Goal: Transaction & Acquisition: Purchase product/service

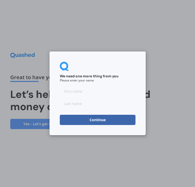
drag, startPoint x: 98, startPoint y: 90, endPoint x: 110, endPoint y: 96, distance: 13.3
click at [98, 90] on input at bounding box center [98, 91] width 76 height 10
type input "[PERSON_NAME]"
click button "Continue" at bounding box center [98, 120] width 76 height 10
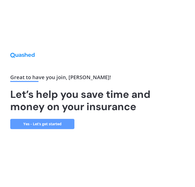
click at [36, 125] on link "Yes - Let’s get started" at bounding box center [42, 124] width 64 height 10
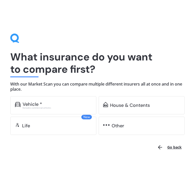
click at [55, 106] on div "Vehicle *" at bounding box center [57, 104] width 69 height 5
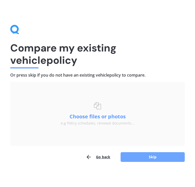
click at [156, 157] on button "Skip" at bounding box center [152, 157] width 64 height 10
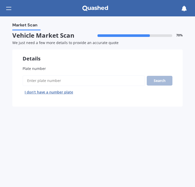
click at [59, 82] on input "Plate number" at bounding box center [84, 80] width 122 height 11
type input "kan756"
click at [0, 0] on button "Next" at bounding box center [0, 0] width 0 height 0
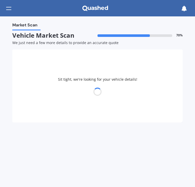
select select "MAZDA"
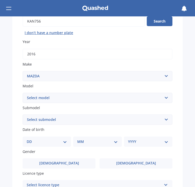
scroll to position [51, 0]
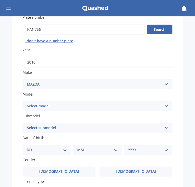
click at [52, 109] on select "Select model 121 2 3 323 323 / Familia 6 626 929 Atenza Autozam Axela AZ3 B2000…" at bounding box center [98, 106] width 150 height 10
select select "CX5"
click at [23, 101] on select "Select model 121 2 3 323 323 / Familia 6 626 929 Atenza Autozam Axela AZ3 B2000…" at bounding box center [98, 106] width 150 height 10
click at [50, 129] on select "Select submodel 2.2 Diesel 2WD XD 2.5S 4WD Diesel Limited 4WD GSX 2.2 Diesel St…" at bounding box center [98, 128] width 150 height 10
click at [42, 127] on select "Select submodel 2.2 Diesel 2WD XD 2.5S 4WD Diesel Limited 4WD GSX 2.2 Diesel St…" at bounding box center [98, 128] width 150 height 10
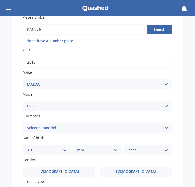
click at [1, 53] on div "Market Scan Vehicle Market Scan 70 % We just need a few more details to provide…" at bounding box center [97, 101] width 195 height 171
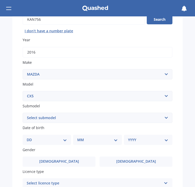
scroll to position [77, 0]
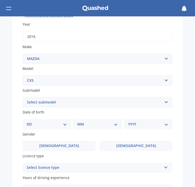
click at [44, 125] on select "DD 01 02 03 04 05 06 07 08 09 10 11 12 13 14 15 16 17 18 19 20 21 22 23 24 25 2…" at bounding box center [47, 124] width 40 height 6
select select "13"
click at [99, 124] on select "MM 01 02 03 04 05 06 07 08 09 10 11 12" at bounding box center [97, 124] width 40 height 6
select select "11"
click at [132, 120] on div "YYYY 2025 2024 2023 2022 2021 2020 2019 2018 2017 2016 2015 2014 2013 2012 2011…" at bounding box center [147, 124] width 46 height 10
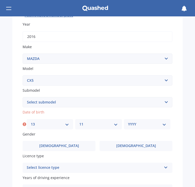
click at [132, 123] on select "YYYY 2025 2024 2023 2022 2021 2020 2019 2018 2017 2016 2015 2014 2013 2012 2011…" at bounding box center [147, 124] width 38 height 6
select select "1993"
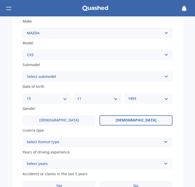
click at [126, 120] on label "[DEMOGRAPHIC_DATA]" at bounding box center [135, 120] width 73 height 10
click at [0, 0] on input "[DEMOGRAPHIC_DATA]" at bounding box center [0, 0] width 0 height 0
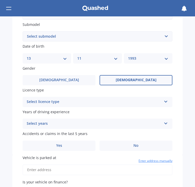
scroll to position [154, 0]
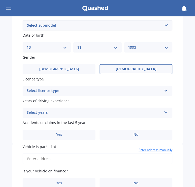
click at [62, 99] on span "Years of driving experience" at bounding box center [46, 100] width 47 height 5
click at [62, 91] on div "Select licence type" at bounding box center [94, 91] width 135 height 6
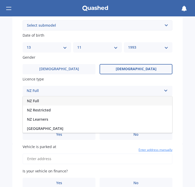
click at [39, 102] on div "NZ Full" at bounding box center [97, 100] width 149 height 9
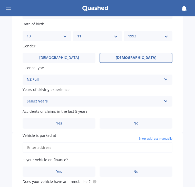
scroll to position [179, 0]
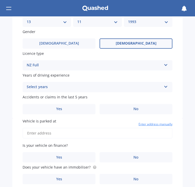
click at [53, 88] on div "Select years" at bounding box center [94, 87] width 135 height 6
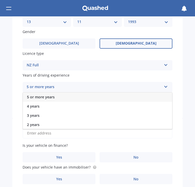
click at [49, 98] on span "5 or more years" at bounding box center [41, 96] width 28 height 5
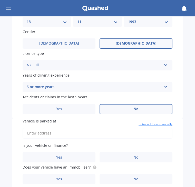
drag, startPoint x: 117, startPoint y: 109, endPoint x: 107, endPoint y: 110, distance: 10.8
click at [117, 110] on label "No" at bounding box center [135, 109] width 73 height 10
click at [0, 0] on input "No" at bounding box center [0, 0] width 0 height 0
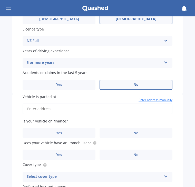
scroll to position [205, 0]
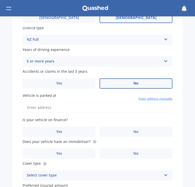
click at [70, 110] on input "Vehicle is parked at" at bounding box center [98, 107] width 150 height 11
type input "[STREET_ADDRESS]"
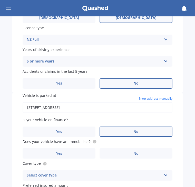
click at [120, 130] on label "No" at bounding box center [135, 131] width 73 height 10
click at [0, 0] on input "No" at bounding box center [0, 0] width 0 height 0
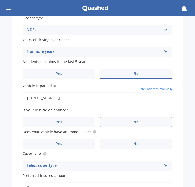
scroll to position [230, 0]
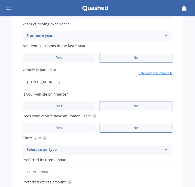
click at [119, 129] on label "No" at bounding box center [135, 128] width 73 height 10
click at [0, 0] on input "No" at bounding box center [0, 0] width 0 height 0
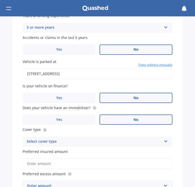
scroll to position [256, 0]
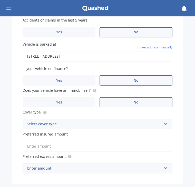
click at [50, 122] on div "Select cover type" at bounding box center [94, 124] width 135 height 6
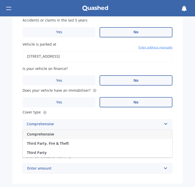
click at [47, 134] on span "Comprehensive" at bounding box center [40, 134] width 27 height 5
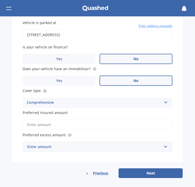
scroll to position [279, 0]
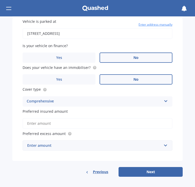
click at [48, 127] on input "Preferred insured amount" at bounding box center [98, 123] width 150 height 11
click at [64, 155] on div "Vehicle is parked at [STREET_ADDRESS] Enter address manually Is your vehicle on…" at bounding box center [97, 90] width 170 height 142
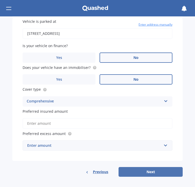
click at [153, 170] on button "Next" at bounding box center [150, 172] width 64 height 10
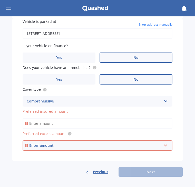
click at [57, 119] on input "Preferred insured amount" at bounding box center [98, 123] width 150 height 11
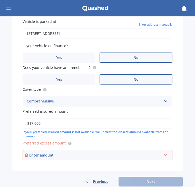
type input "$17,000"
click at [73, 153] on div "Enter amount" at bounding box center [95, 155] width 132 height 6
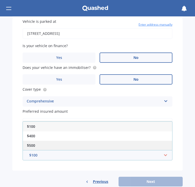
click at [43, 146] on div "$500" at bounding box center [97, 145] width 149 height 9
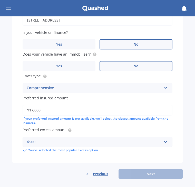
scroll to position [294, 0]
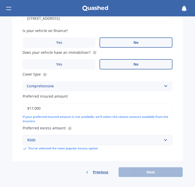
click at [146, 171] on div "Previous Next" at bounding box center [97, 172] width 170 height 10
drag, startPoint x: 127, startPoint y: 159, endPoint x: 126, endPoint y: 162, distance: 2.9
click at [126, 161] on div "Vehicle is parked at [STREET_ADDRESS] Enter address manually Is your vehicle on…" at bounding box center [97, 90] width 170 height 173
click at [72, 143] on input "text" at bounding box center [95, 140] width 145 height 10
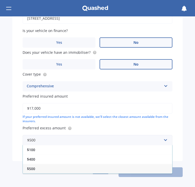
drag, startPoint x: 7, startPoint y: 154, endPoint x: 32, endPoint y: 158, distance: 25.2
click at [7, 154] on div "Market Scan Vehicle Market Scan 70 % We just need a few more details to provide…" at bounding box center [97, 101] width 195 height 171
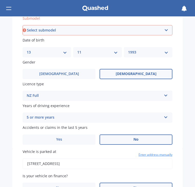
scroll to position [140, 0]
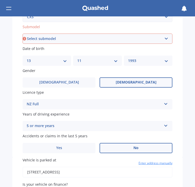
click at [59, 34] on select "Select submodel 2.2 Diesel 2WD XD 2.5S 4WD Diesel Limited 4WD GSX 2.2 Diesel St…" at bounding box center [98, 39] width 150 height 10
select select "FWD GLX"
click at [23, 34] on select "Select submodel 2.2 Diesel 2WD XD 2.5S 4WD Diesel Limited 4WD GSX 2.2 Diesel St…" at bounding box center [98, 39] width 150 height 10
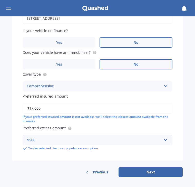
drag, startPoint x: 157, startPoint y: 170, endPoint x: 194, endPoint y: 156, distance: 39.7
click at [157, 170] on button "Next" at bounding box center [150, 172] width 64 height 10
select select "13"
select select "11"
select select "1993"
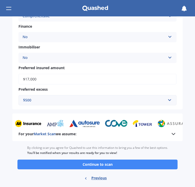
scroll to position [215, 0]
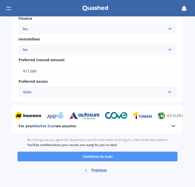
click at [120, 158] on button "Continue to scan" at bounding box center [97, 157] width 160 height 10
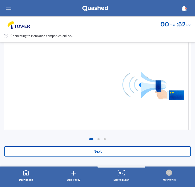
click at [114, 152] on button "Next" at bounding box center [97, 151] width 186 height 10
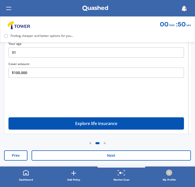
scroll to position [128, 0]
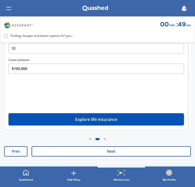
click at [124, 158] on div "Quashed in the news Insurance premiums rise nationwide 1 NZ insurance premiums …" at bounding box center [97, 55] width 195 height 224
click at [124, 153] on button "Next" at bounding box center [110, 151] width 159 height 10
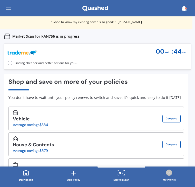
scroll to position [0, 0]
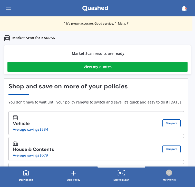
drag, startPoint x: 166, startPoint y: 65, endPoint x: 194, endPoint y: 72, distance: 28.5
click at [166, 65] on link "View my quotes" at bounding box center [97, 67] width 180 height 10
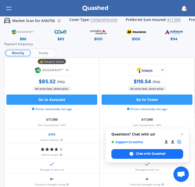
click at [41, 52] on span "Yearly" at bounding box center [43, 53] width 25 height 7
